Goal: Task Accomplishment & Management: Complete application form

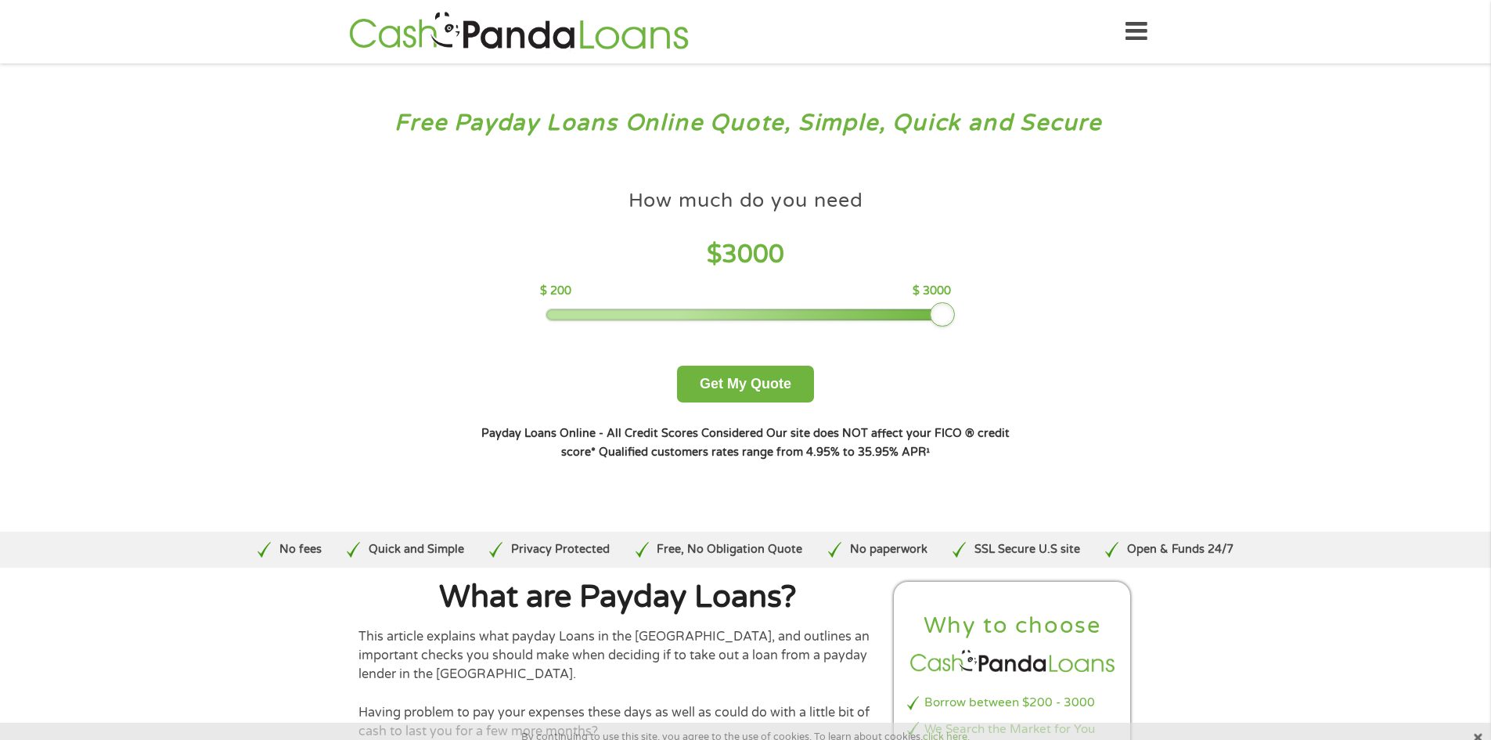
drag, startPoint x: 663, startPoint y: 315, endPoint x: 984, endPoint y: 329, distance: 321.3
click at [984, 329] on div "How much do you need $ 3000 $ 200 $ 3000 Get My Quote" at bounding box center [745, 292] width 548 height 221
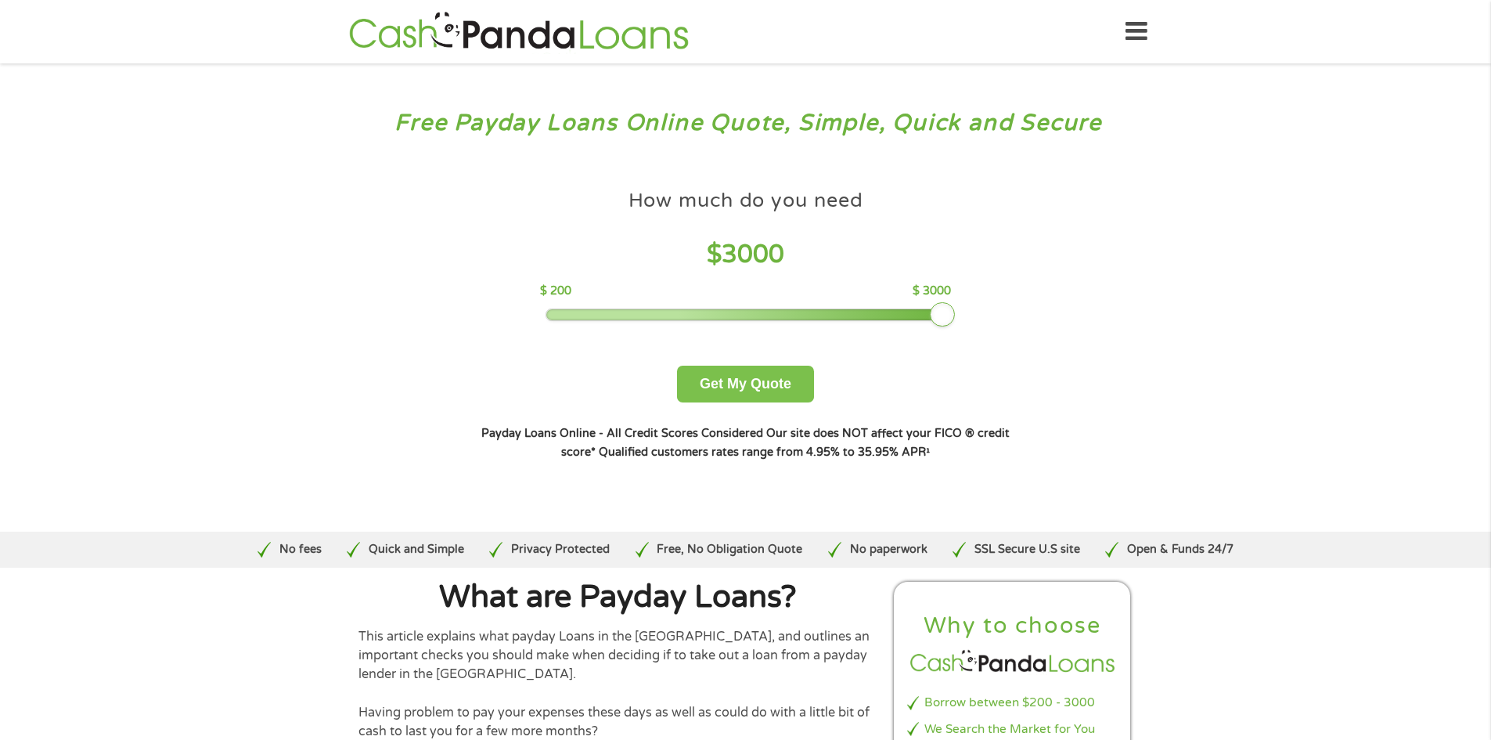
click at [784, 381] on button "Get My Quote" at bounding box center [745, 384] width 137 height 37
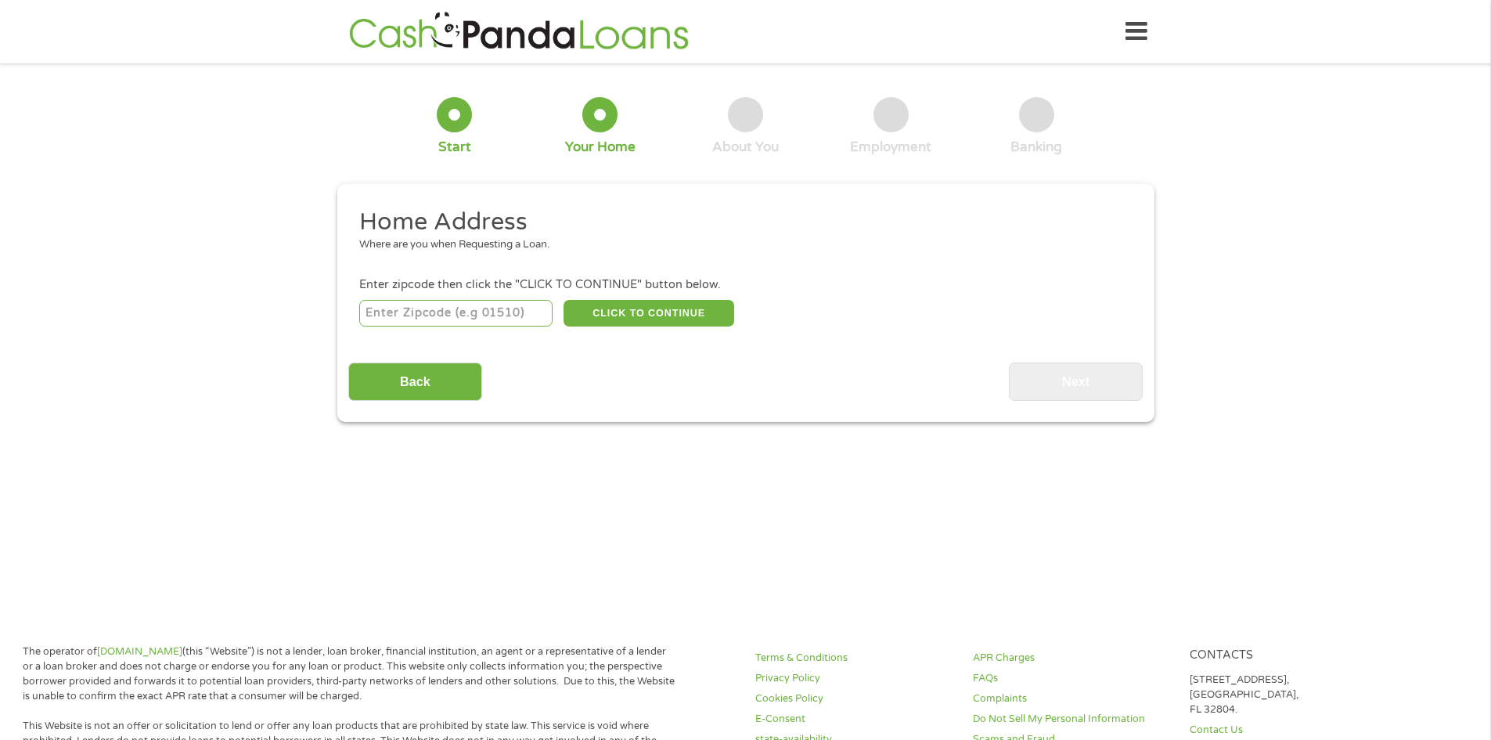
click at [502, 318] on input "number" at bounding box center [455, 313] width 193 height 27
type input "77625"
select select "Texas"
click at [630, 318] on button "CLICK TO CONTINUE" at bounding box center [649, 313] width 171 height 27
type input "77625"
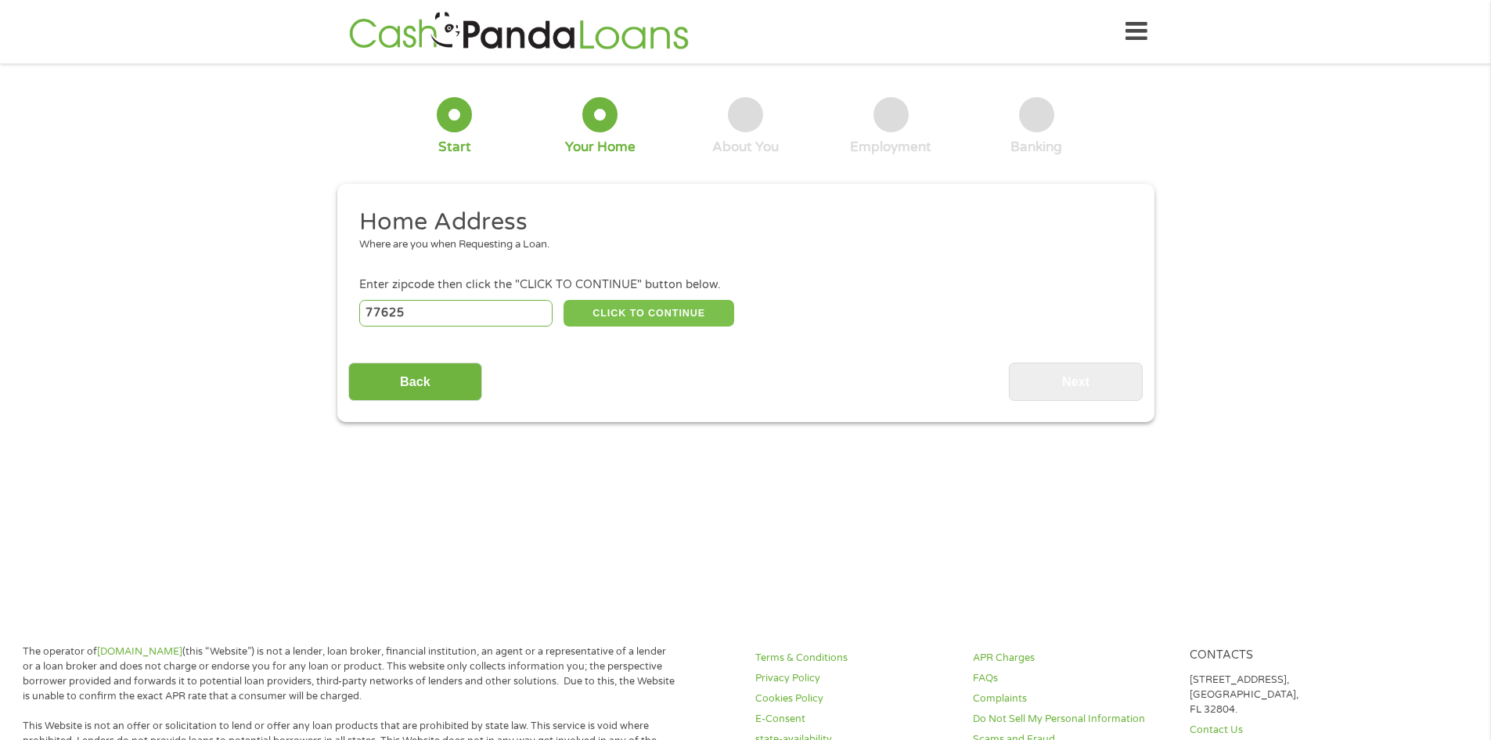
type input "Kountze"
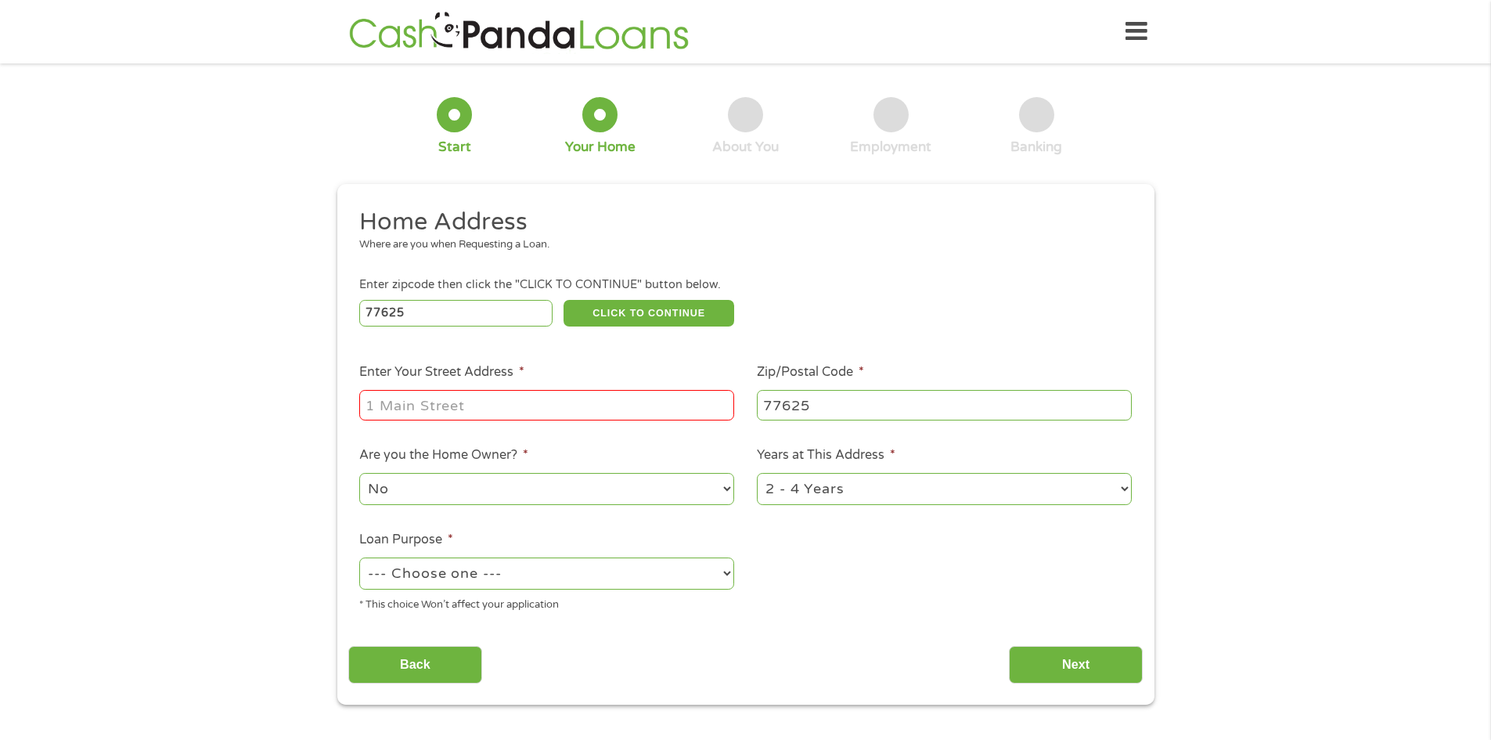
click at [455, 405] on input "Enter Your Street Address *" at bounding box center [546, 405] width 375 height 30
type input "1305 Flowers Road"
click at [778, 486] on select "1 Year or less 1 - 2 Years 2 - 4 Years Over 4 Years" at bounding box center [944, 489] width 375 height 32
select select "60months"
click at [757, 473] on select "1 Year or less 1 - 2 Years 2 - 4 Years Over 4 Years" at bounding box center [944, 489] width 375 height 32
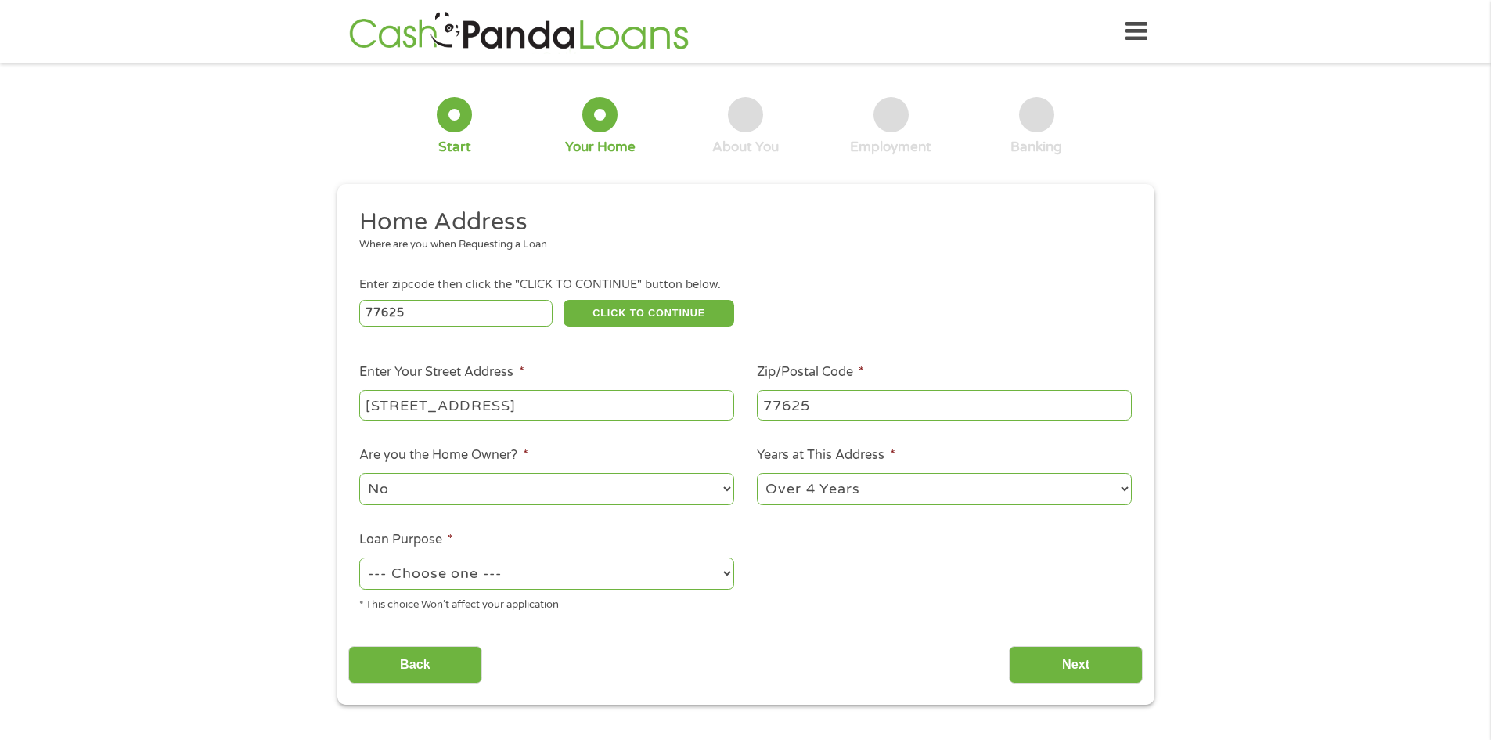
click at [498, 484] on select "No Yes" at bounding box center [546, 489] width 375 height 32
select select "yes"
click at [359, 473] on select "No Yes" at bounding box center [546, 489] width 375 height 32
click at [480, 572] on select "--- Choose one --- Pay Bills Debt Consolidation Home Improvement Major Purchase…" at bounding box center [546, 573] width 375 height 32
select select "paybills"
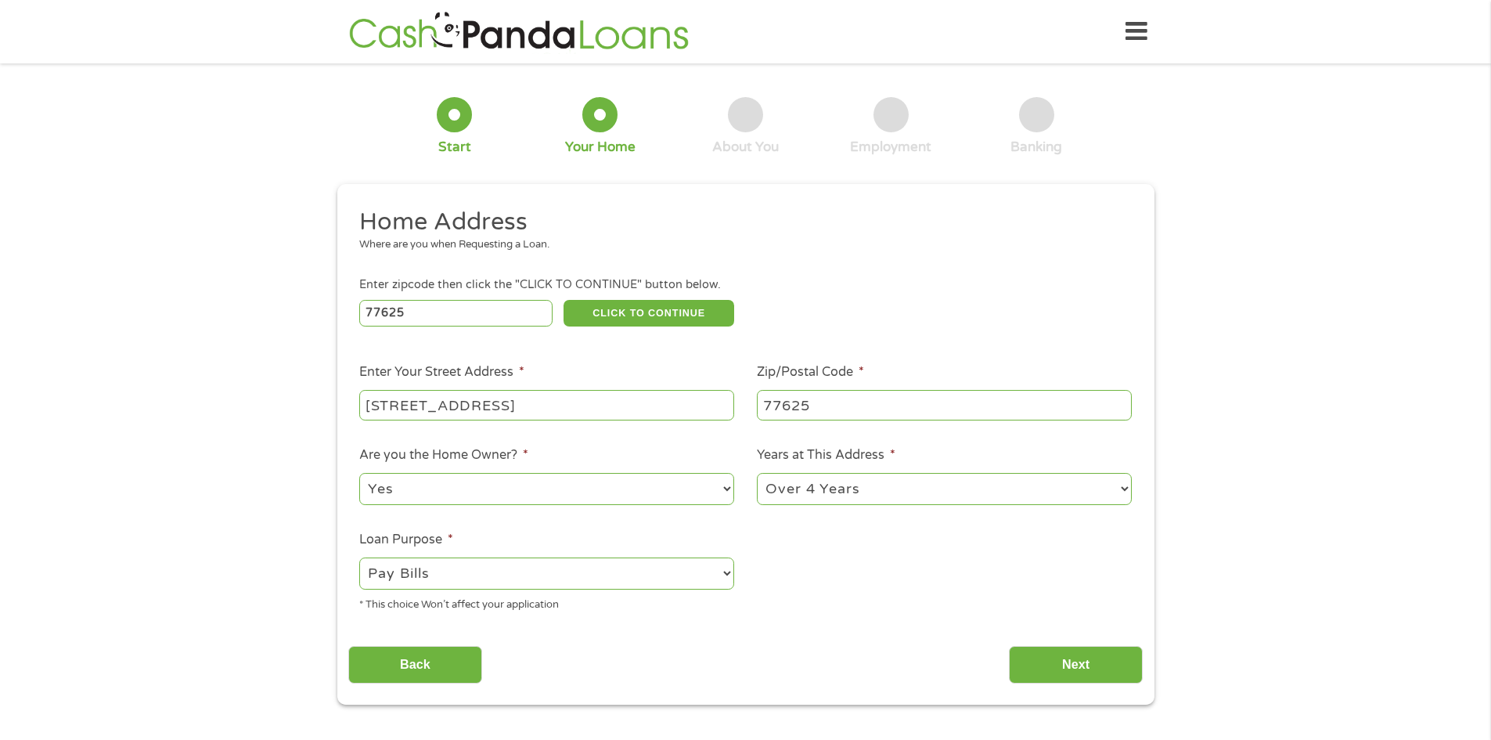
click at [359, 557] on select "--- Choose one --- Pay Bills Debt Consolidation Home Improvement Major Purchase…" at bounding box center [546, 573] width 375 height 32
click at [1060, 657] on input "Next" at bounding box center [1076, 665] width 134 height 38
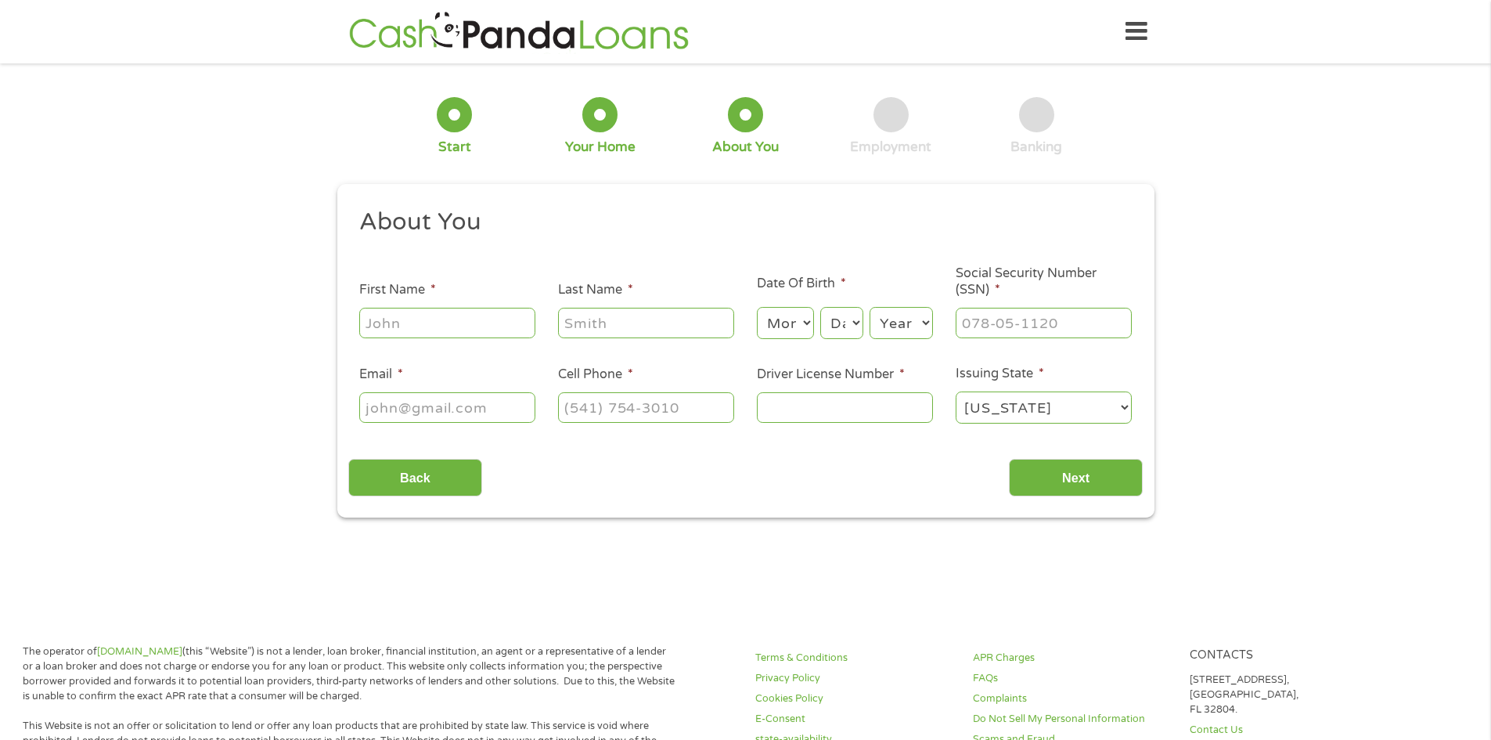
scroll to position [6, 6]
click at [402, 323] on input "First Name *" at bounding box center [447, 323] width 176 height 30
type input "Kimberly"
type input "Flowers"
type input "kimberlyflwrs98@gmail.com"
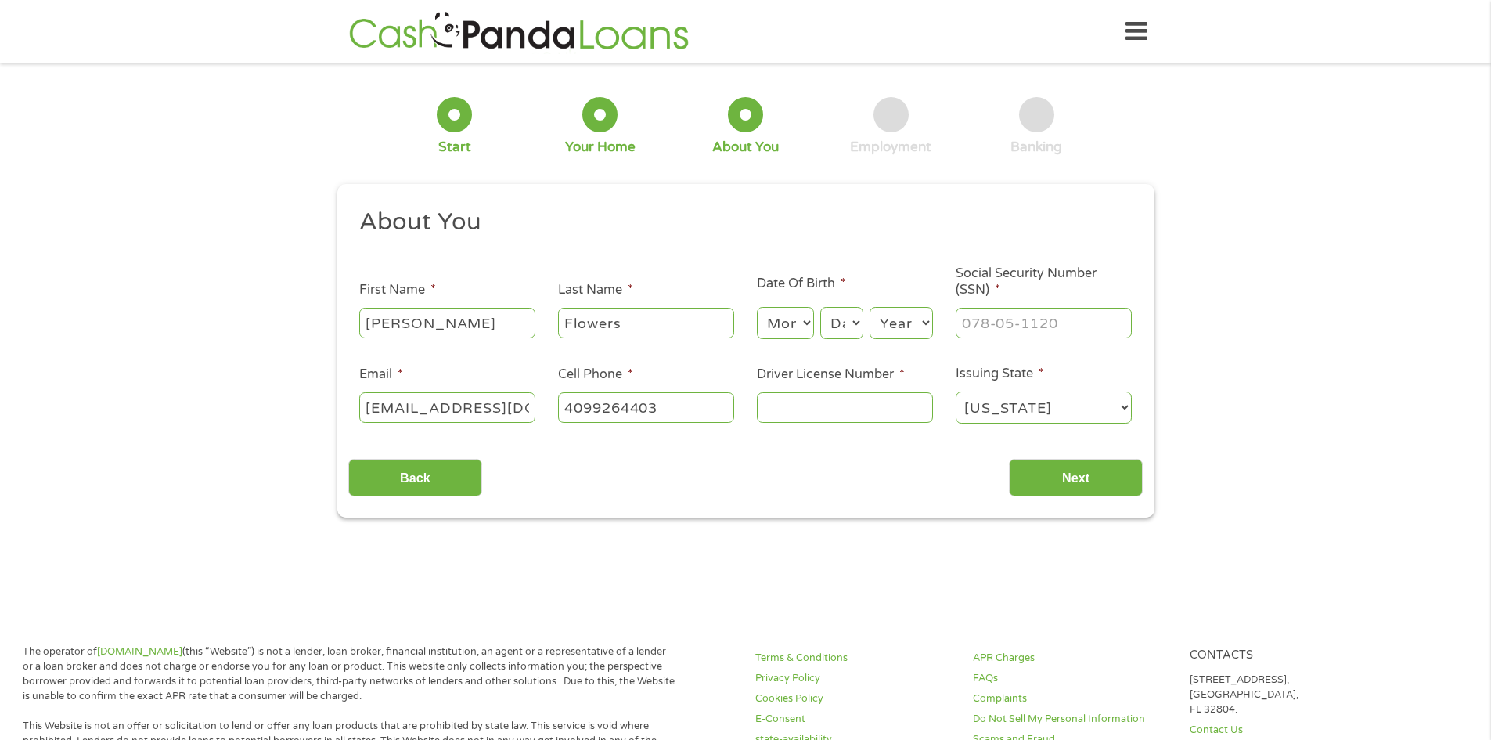
type input "(409) 926-4403"
click at [775, 327] on select "Month 1 2 3 4 5 6 7 8 9 10 11 12" at bounding box center [785, 323] width 57 height 32
select select "1"
click at [757, 307] on select "Month 1 2 3 4 5 6 7 8 9 10 11 12" at bounding box center [785, 323] width 57 height 32
click at [832, 328] on select "Day 1 2 3 4 5 6 7 8 9 10 11 12 13 14 15 16 17 18 19 20 21 22 23 24 25 26 27 28 …" at bounding box center [842, 323] width 42 height 32
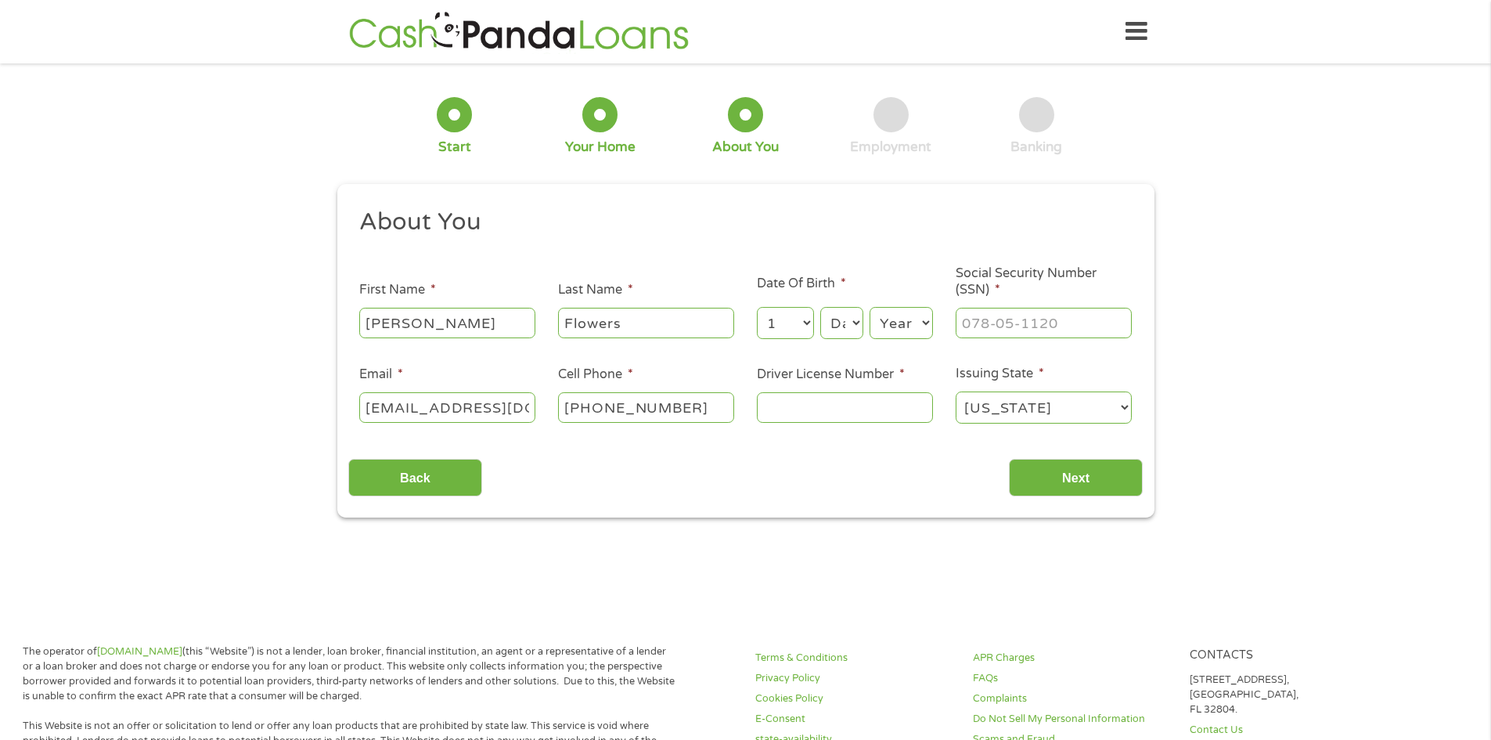
select select "23"
click at [821, 307] on select "Day 1 2 3 4 5 6 7 8 9 10 11 12 13 14 15 16 17 18 19 20 21 22 23 24 25 26 27 28 …" at bounding box center [842, 323] width 42 height 32
click at [896, 324] on select "Year 2007 2006 2005 2004 2003 2002 2001 2000 1999 1998 1997 1996 1995 1994 1993…" at bounding box center [901, 323] width 63 height 32
select select "1974"
click at [870, 307] on select "Year 2007 2006 2005 2004 2003 2002 2001 2000 1999 1998 1997 1996 1995 1994 1993…" at bounding box center [901, 323] width 63 height 32
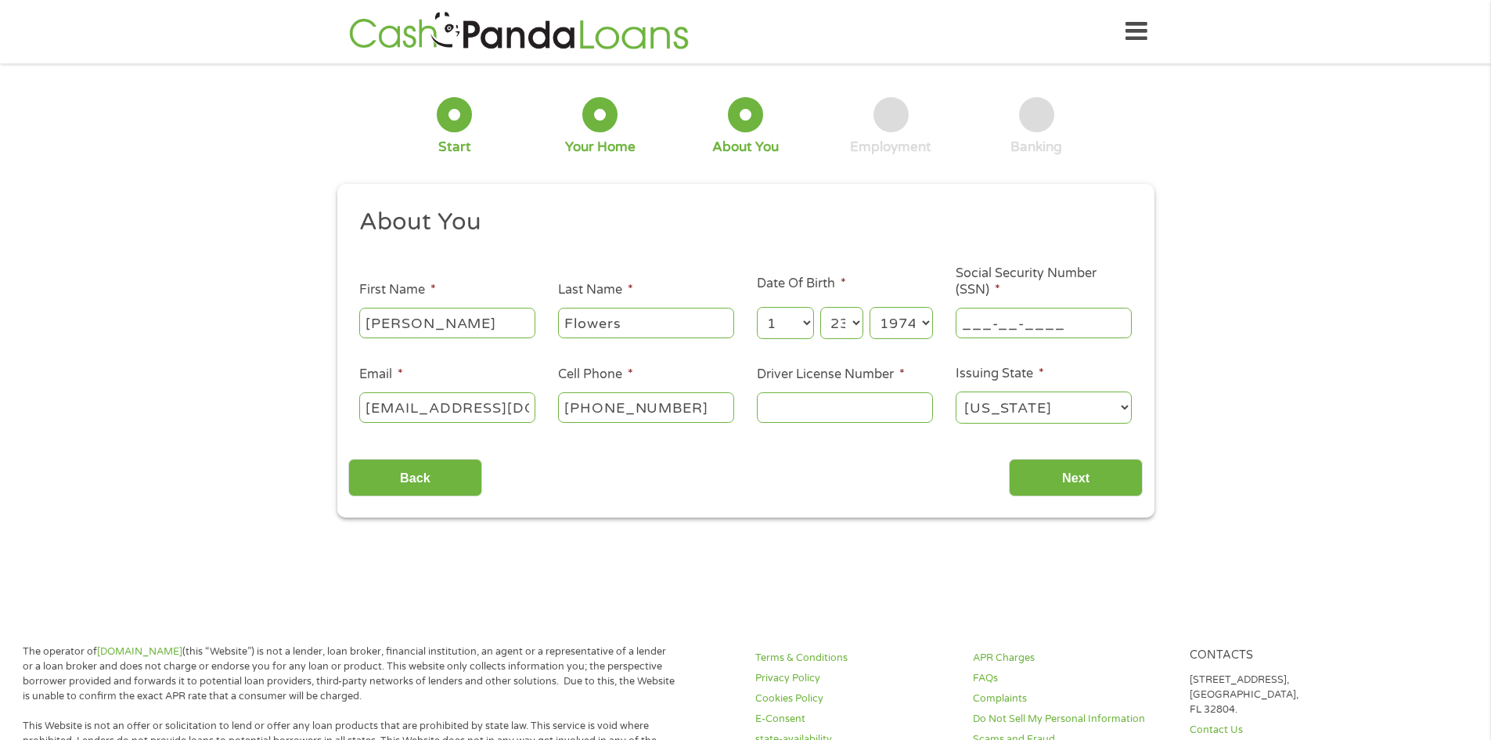
click at [968, 327] on input "___-__-____" at bounding box center [1044, 323] width 176 height 30
type input "467-65-9136"
click at [885, 409] on input "Driver License Number *" at bounding box center [845, 407] width 176 height 30
type input "00538545"
click at [1080, 484] on input "Next" at bounding box center [1076, 478] width 134 height 38
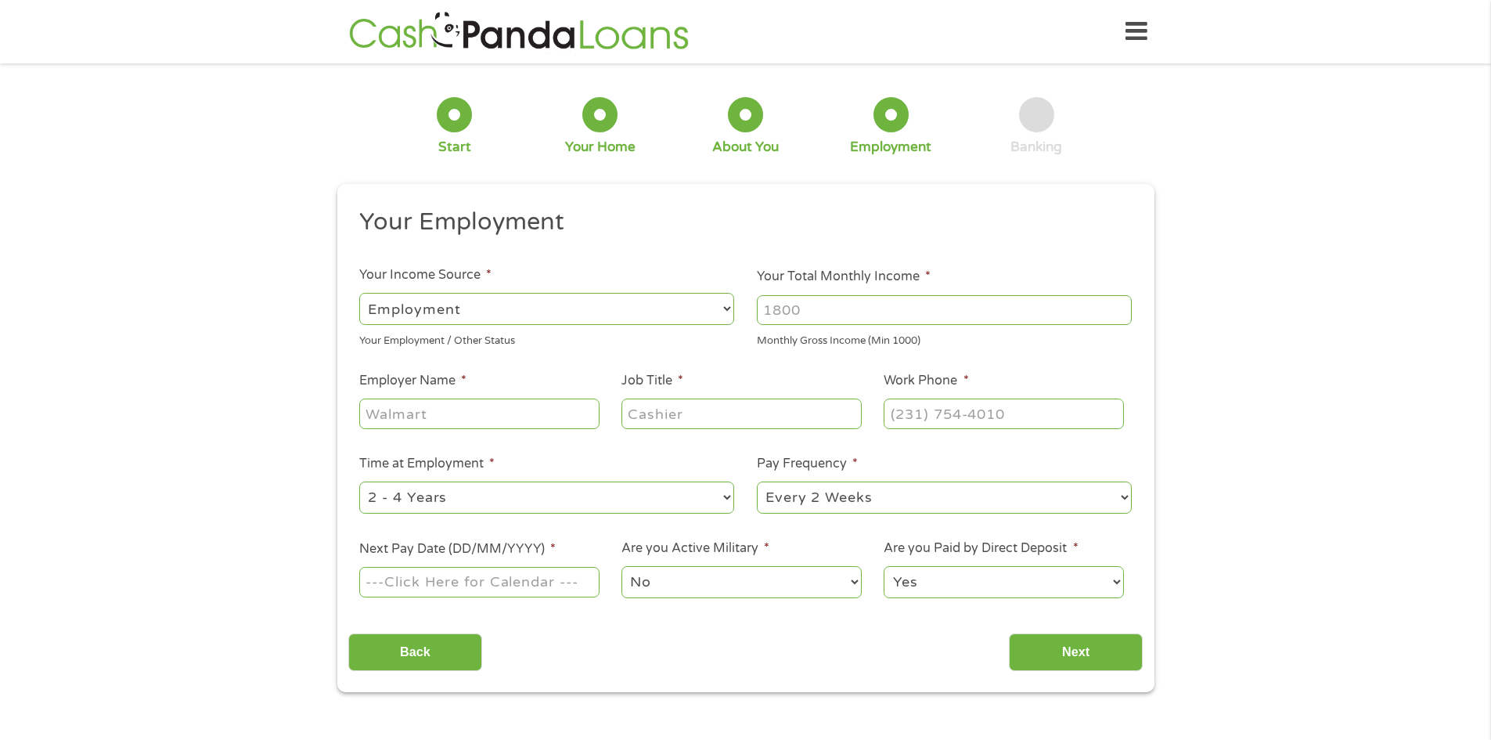
click at [792, 316] on input "Your Total Monthly Income *" at bounding box center [944, 310] width 375 height 30
type input "5000"
click at [526, 416] on input "Employer Name *" at bounding box center [479, 414] width 240 height 30
type input "first in pediatrics"
type input "billing clerk"
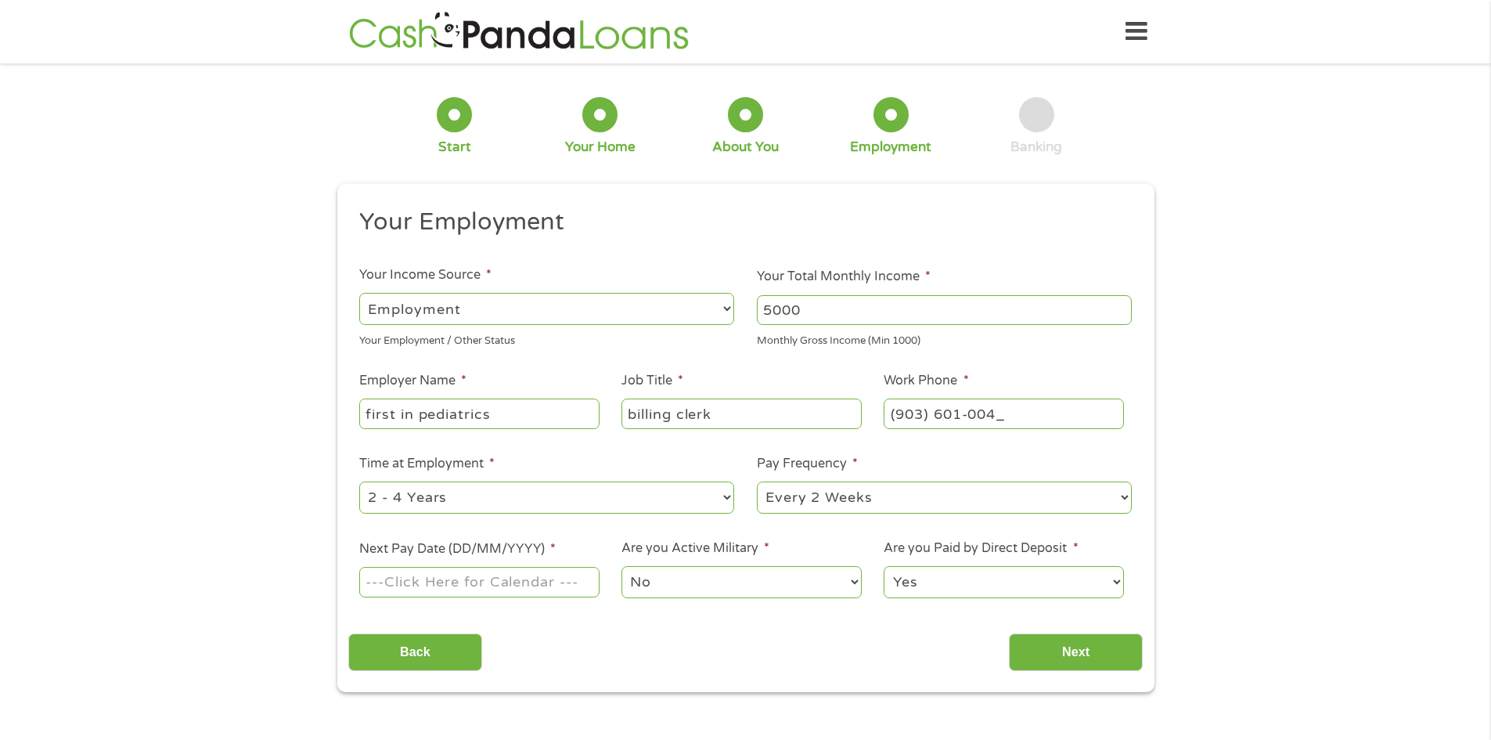
type input "(903) 601-0047"
click at [536, 503] on select "--- Choose one --- 1 Year or less 1 - 2 Years 2 - 4 Years Over 4 Years" at bounding box center [546, 498] width 375 height 32
select select "60months"
click at [359, 482] on select "--- Choose one --- 1 Year or less 1 - 2 Years 2 - 4 Years Over 4 Years" at bounding box center [546, 498] width 375 height 32
click at [554, 587] on input "Next Pay Date (DD/MM/YYYY) *" at bounding box center [479, 582] width 240 height 30
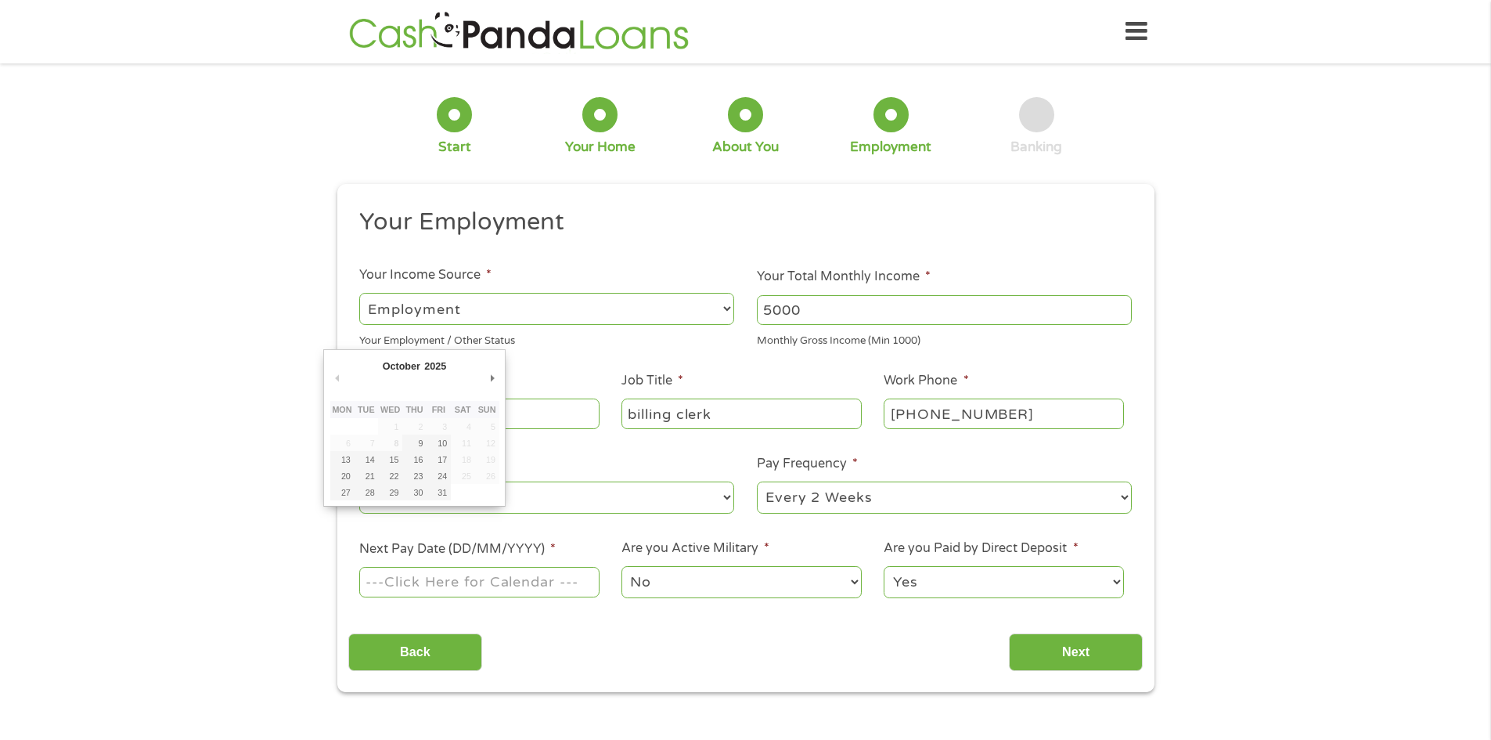
type input "10/10/2025"
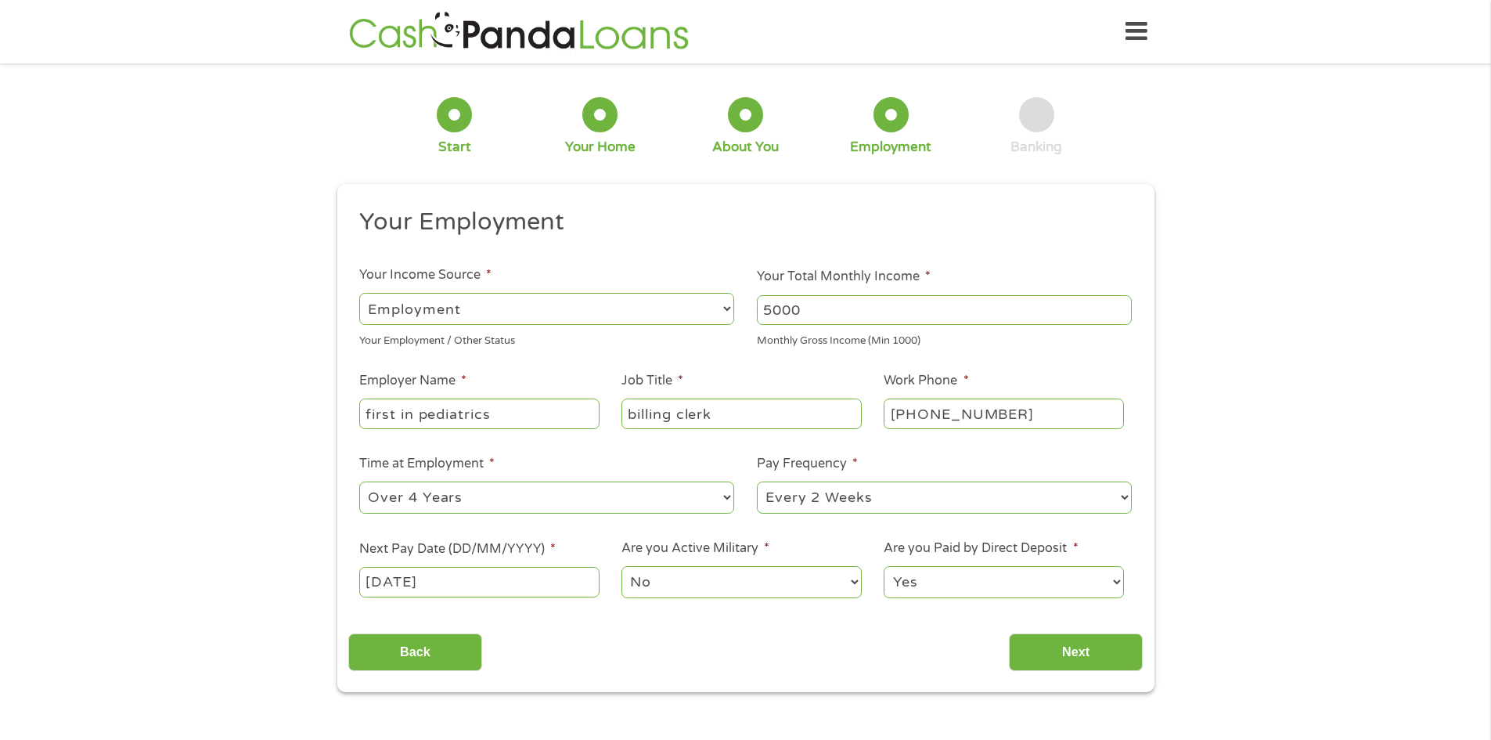
click at [697, 581] on select "No Yes" at bounding box center [742, 582] width 240 height 32
click at [906, 580] on select "Yes No" at bounding box center [1004, 582] width 240 height 32
click at [1044, 651] on input "Next" at bounding box center [1076, 652] width 134 height 38
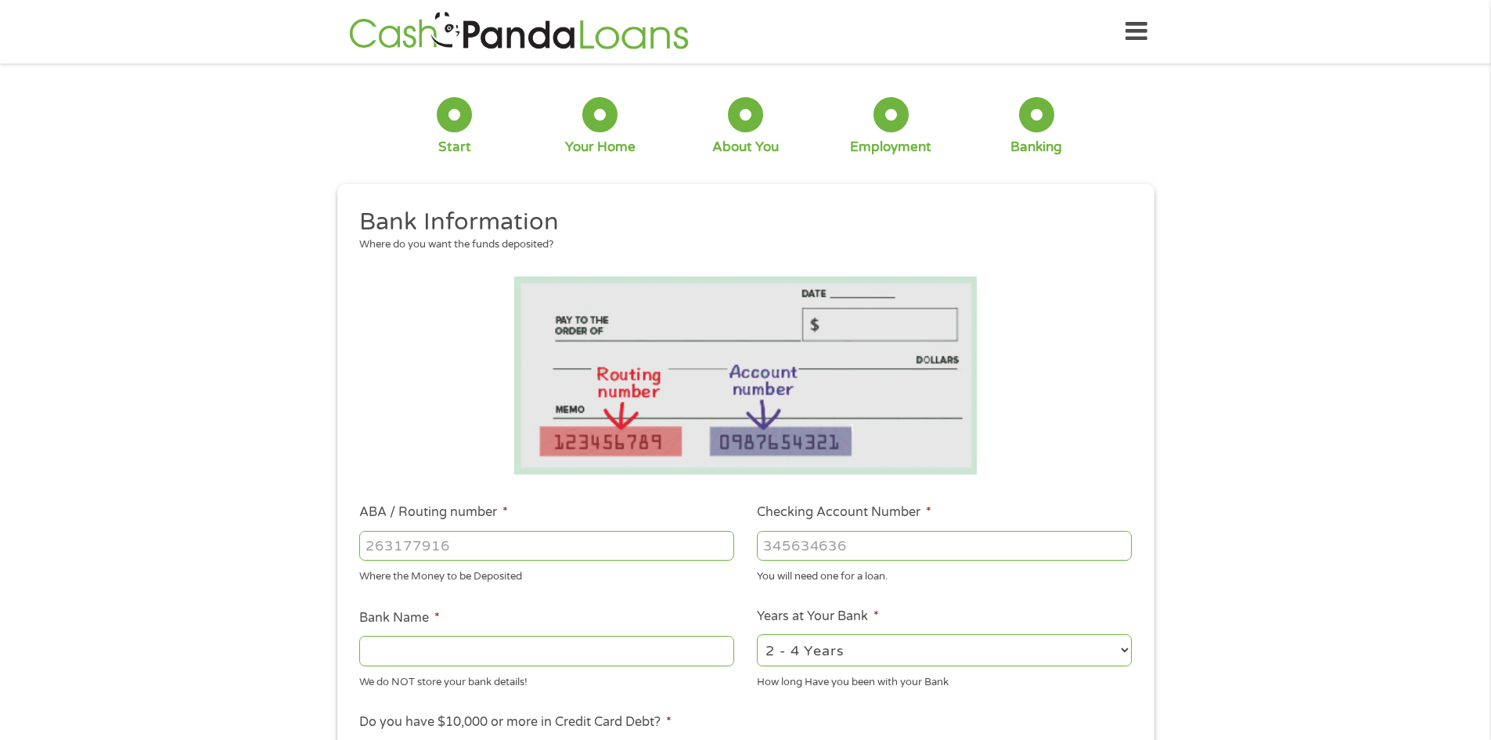
click at [491, 542] on input "ABA / Routing number *" at bounding box center [546, 546] width 375 height 30
type input "313177727"
type input "MOBILOIL FEDERAL CR UNION"
type input "313177727"
type input "1288210"
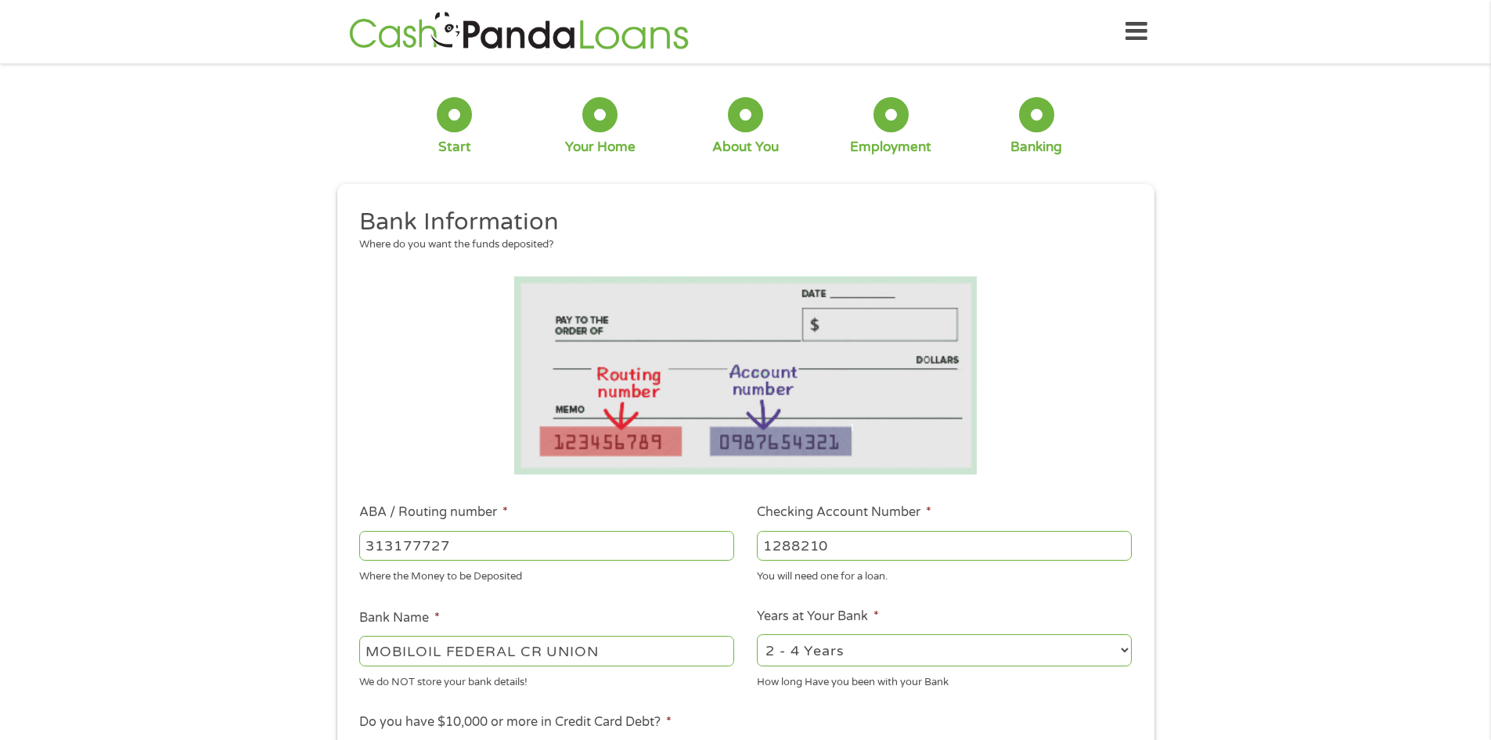
click at [796, 637] on select "2 - 4 Years 6 - 12 Months 1 - 2 Years Over 4 Years" at bounding box center [944, 650] width 375 height 32
select select "60months"
click at [757, 634] on select "2 - 4 Years 6 - 12 Months 1 - 2 Years Over 4 Years" at bounding box center [944, 650] width 375 height 32
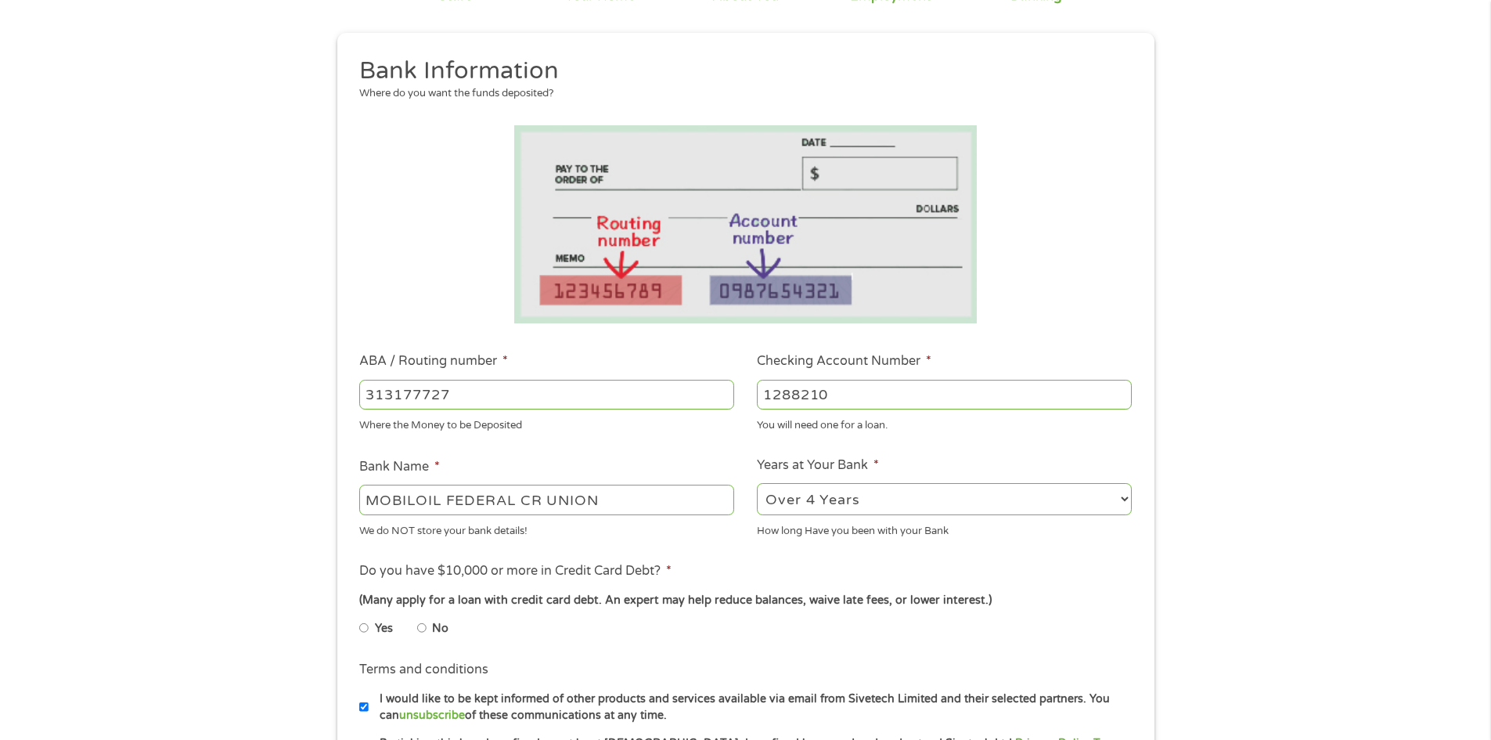
scroll to position [157, 0]
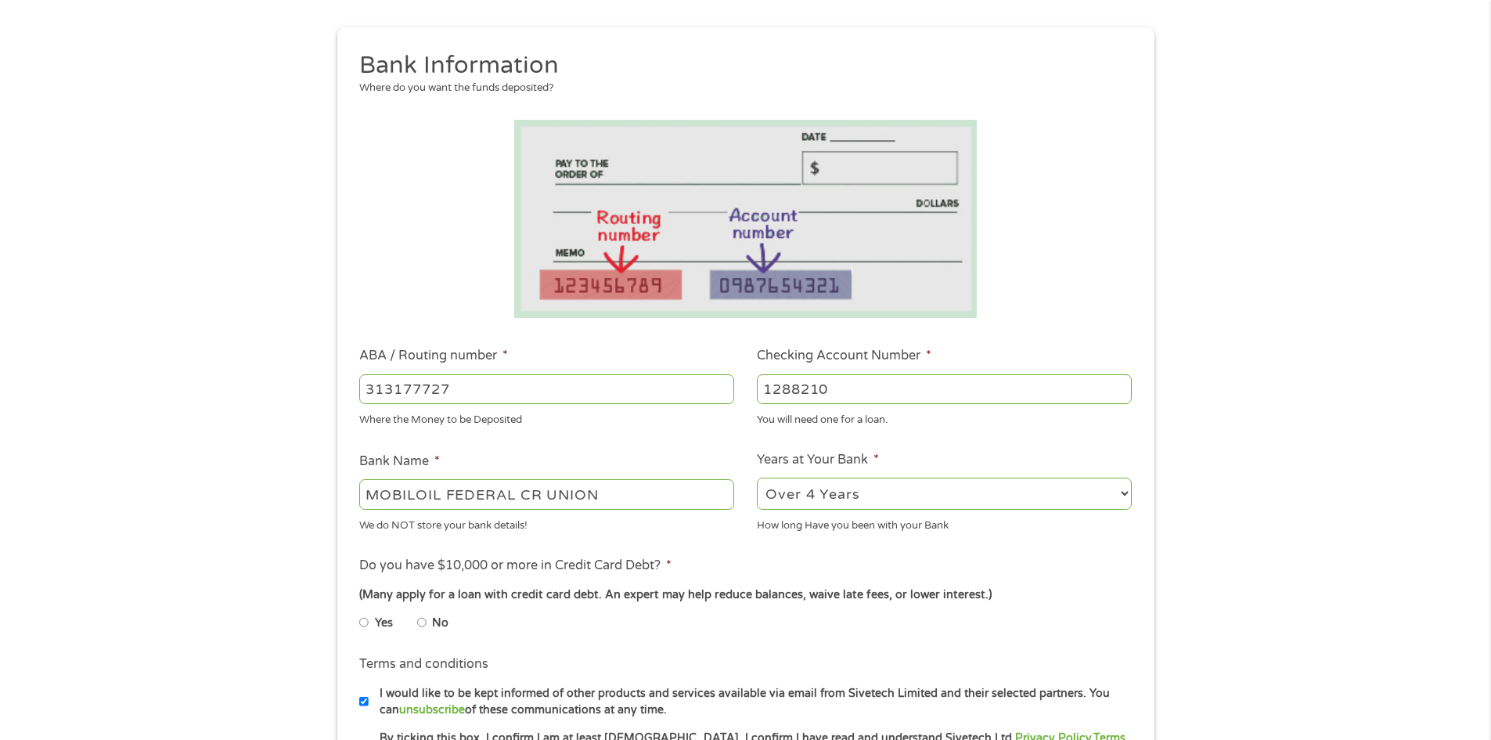
click at [369, 623] on li "Yes" at bounding box center [388, 623] width 58 height 31
click at [359, 623] on input "Yes" at bounding box center [363, 622] width 9 height 25
radio input "true"
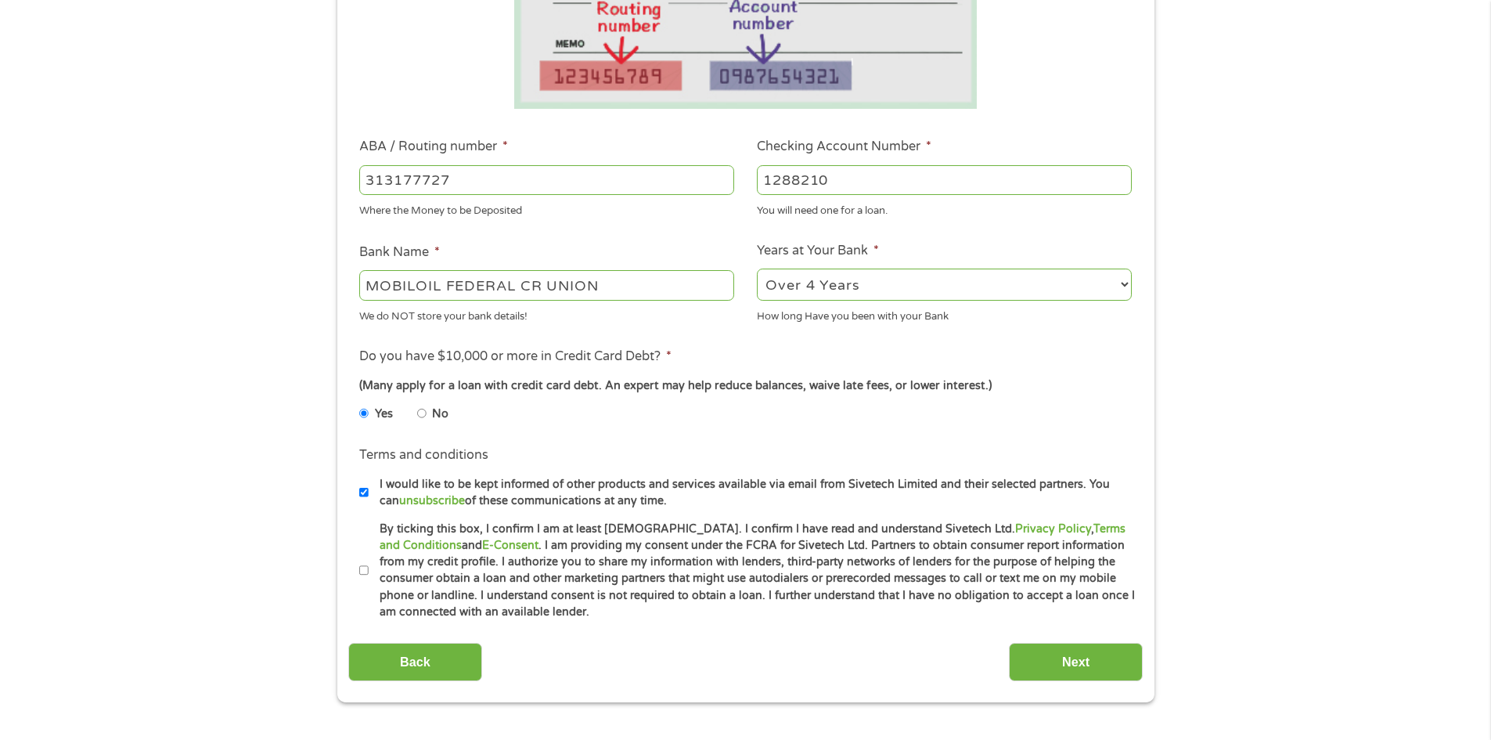
scroll to position [391, 0]
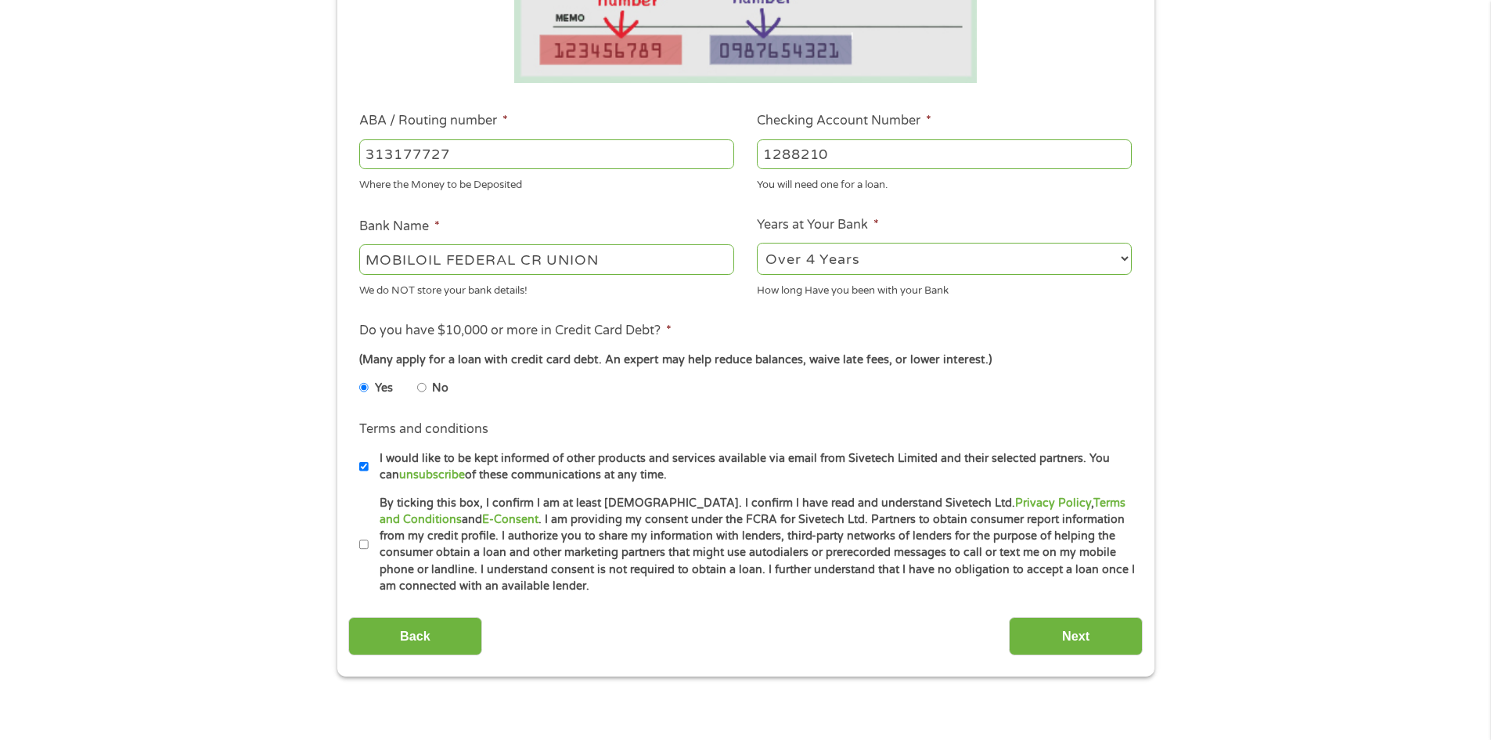
click at [365, 540] on input "By ticking this box, I confirm I am at least 18 years old. I confirm I have rea…" at bounding box center [363, 544] width 9 height 25
checkbox input "true"
click at [1057, 629] on input "Next" at bounding box center [1076, 636] width 134 height 38
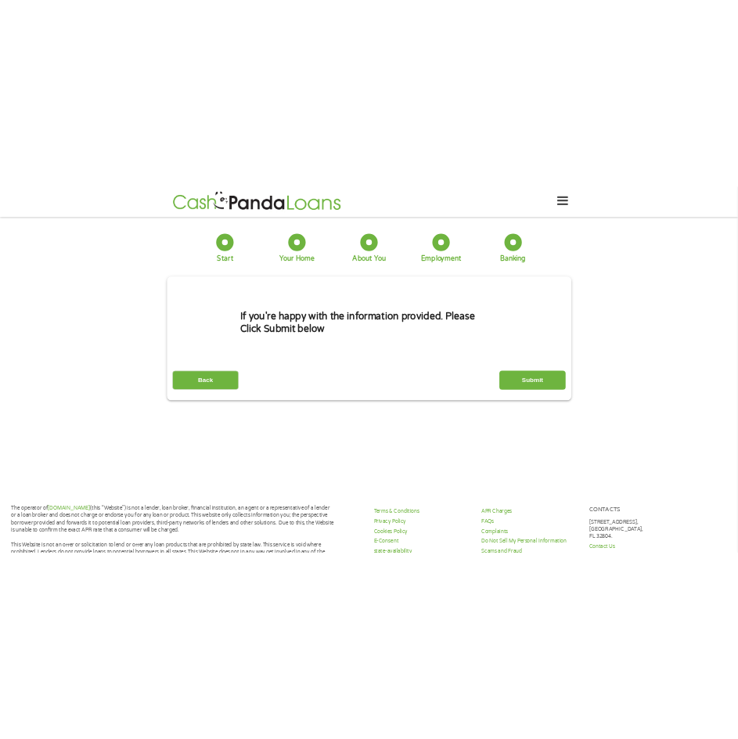
scroll to position [0, 0]
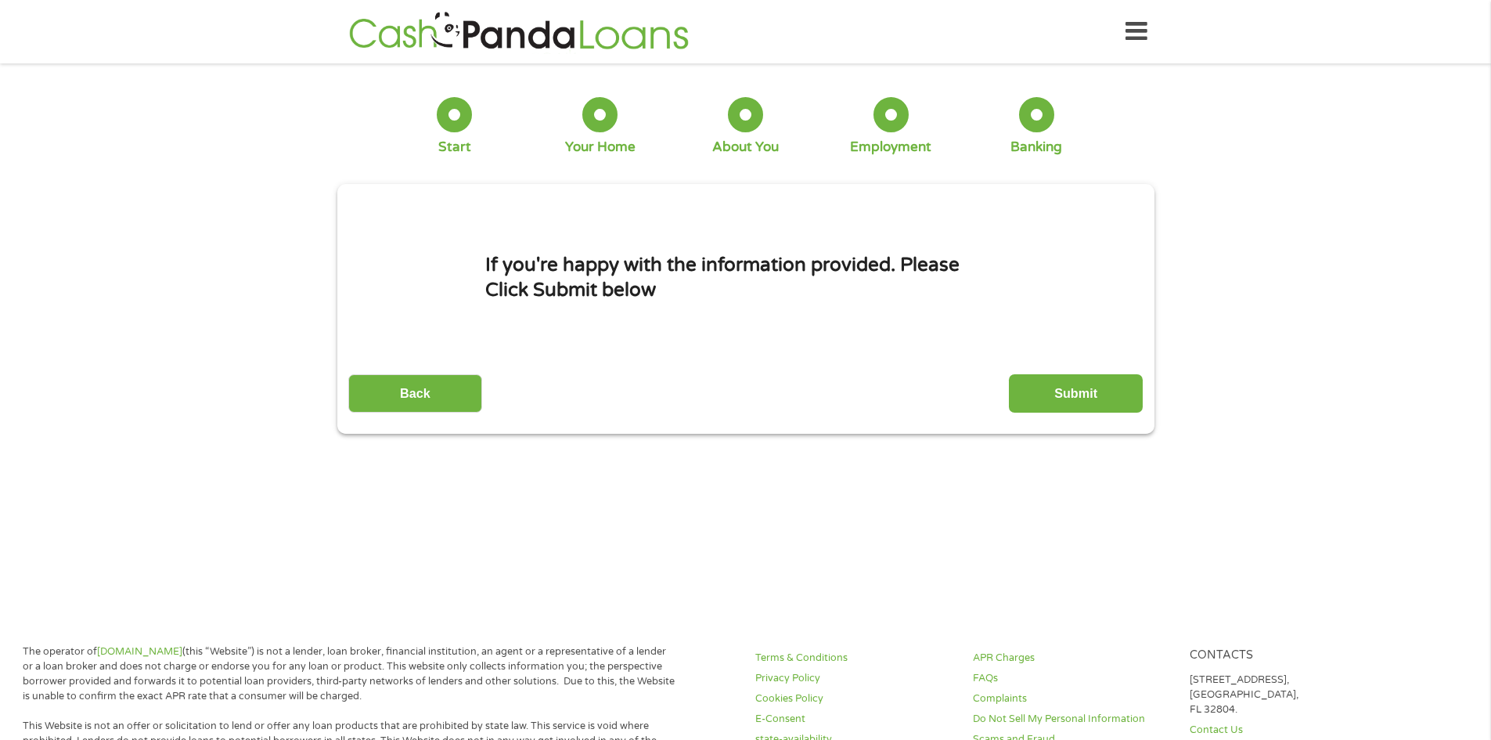
click at [1030, 400] on input "Submit" at bounding box center [1076, 393] width 134 height 38
